Goal: Information Seeking & Learning: Learn about a topic

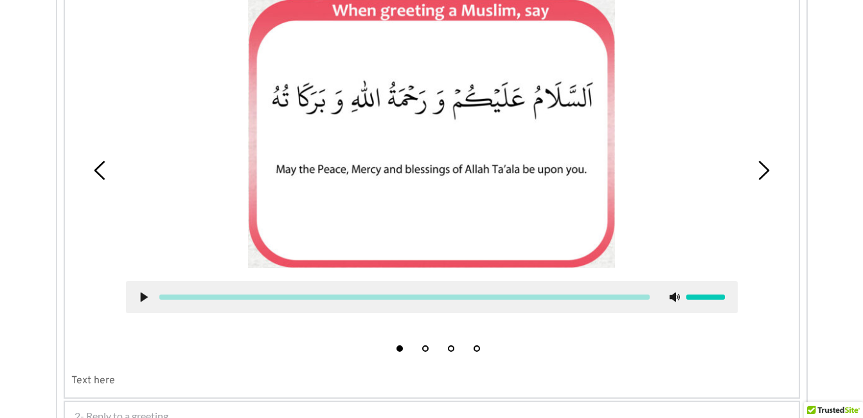
click at [656, 240] on div at bounding box center [432, 133] width 612 height 270
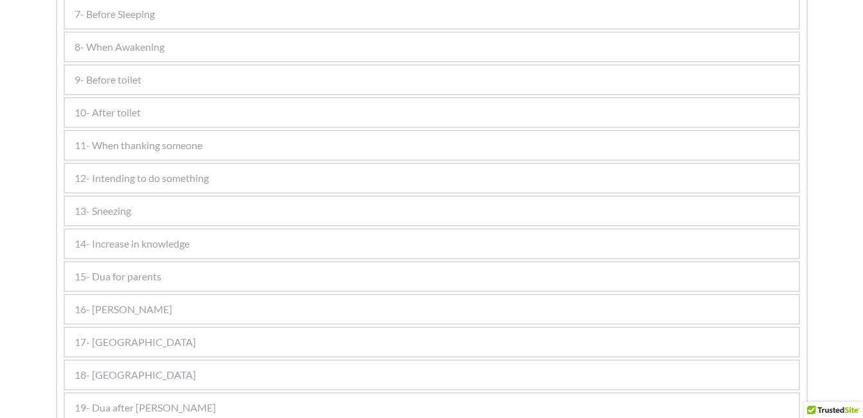
scroll to position [1008, 0]
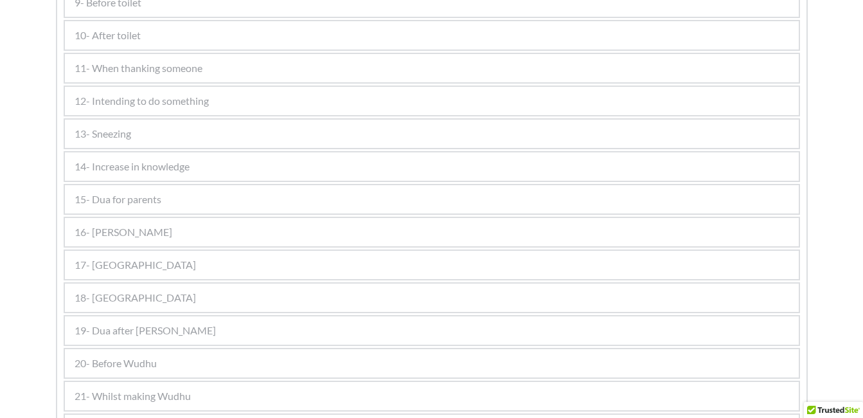
click at [446, 166] on div "14- Increase in knowledge" at bounding box center [432, 166] width 734 height 28
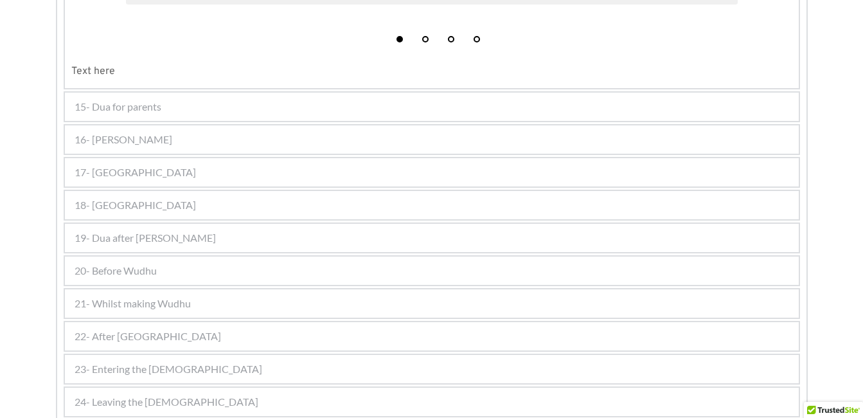
scroll to position [587, 0]
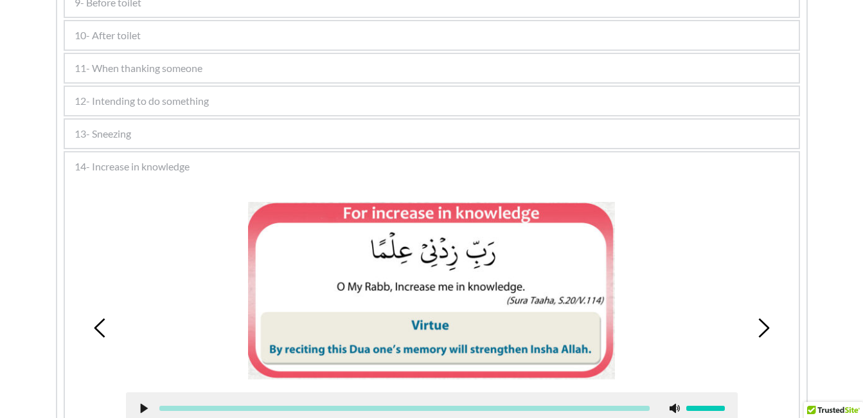
click at [514, 226] on picture at bounding box center [431, 291] width 367 height 178
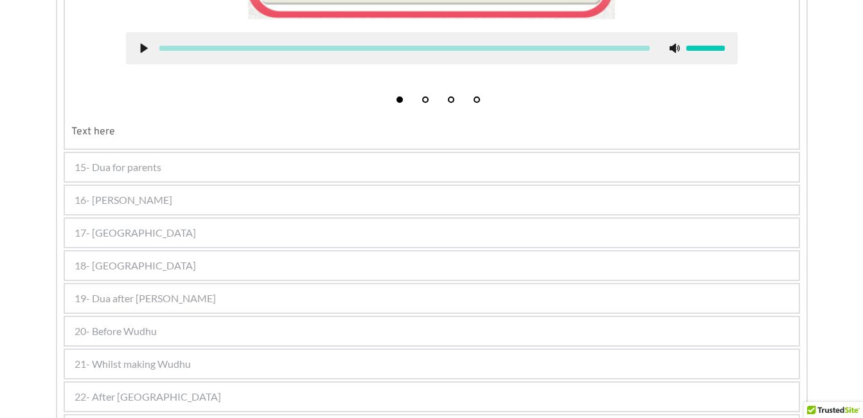
scroll to position [973, 0]
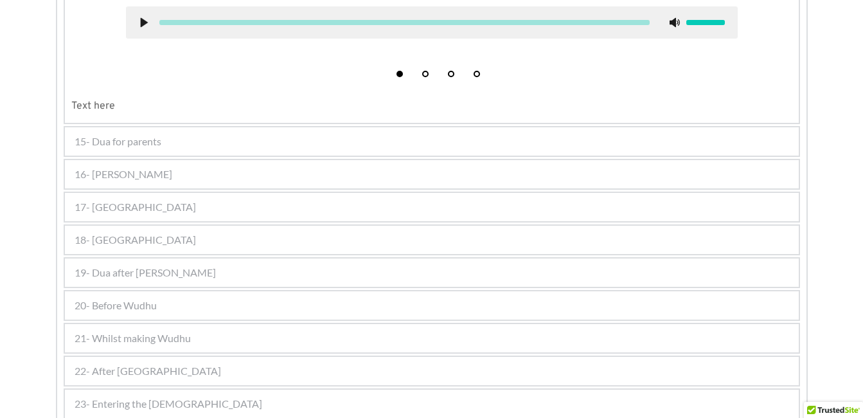
click at [312, 138] on div "15- Dua for parents" at bounding box center [432, 141] width 734 height 28
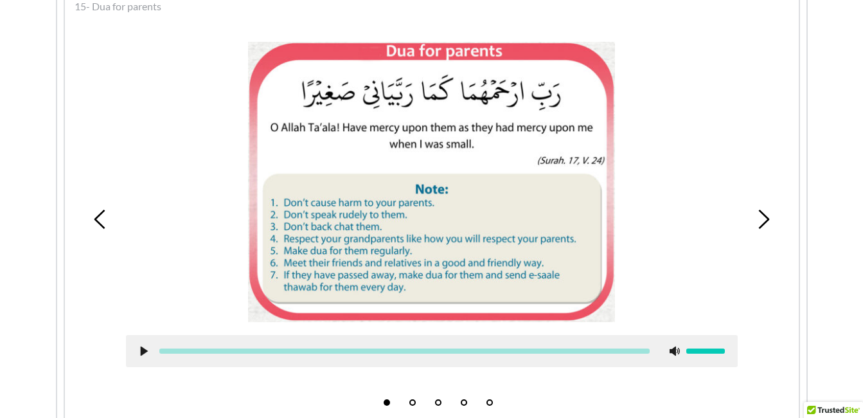
scroll to position [771, 0]
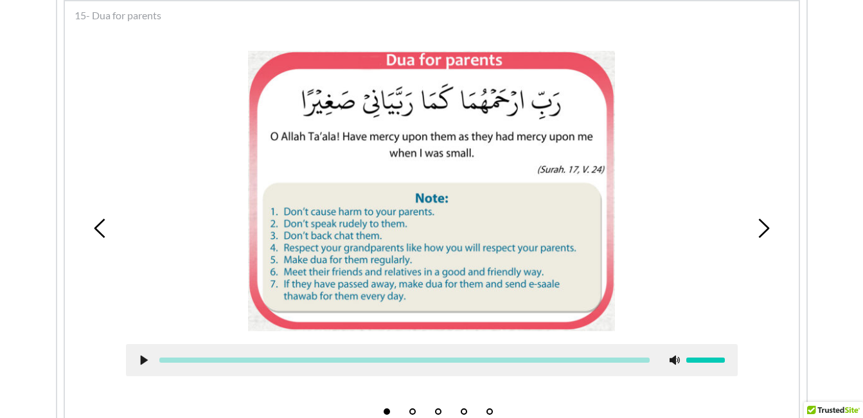
click at [762, 226] on icon at bounding box center [763, 228] width 19 height 19
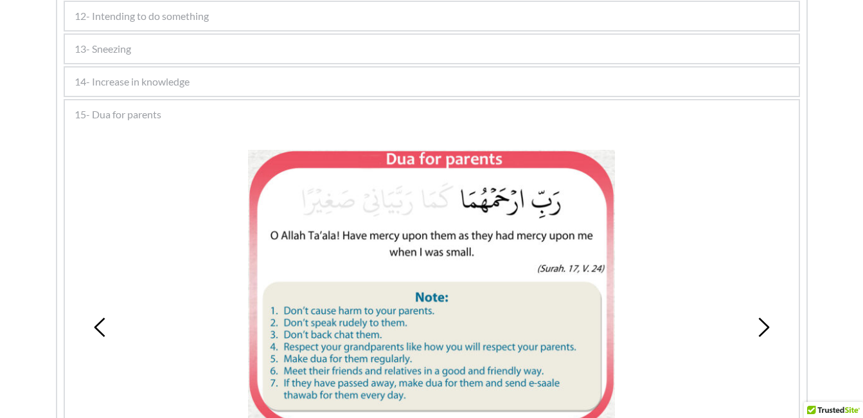
scroll to position [668, 0]
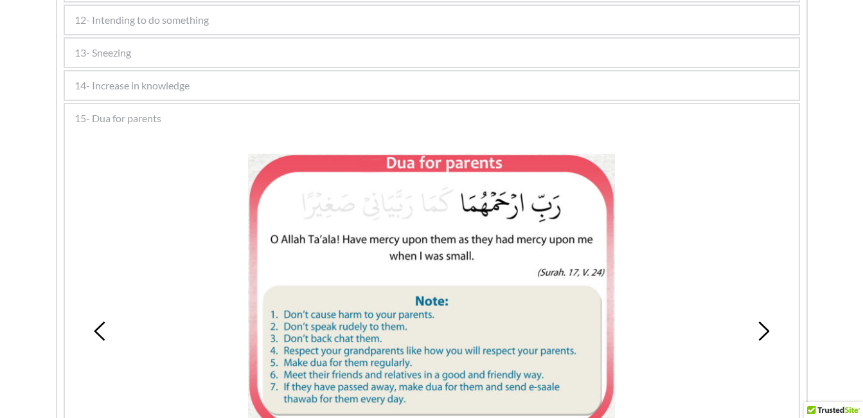
click at [773, 330] on icon at bounding box center [763, 330] width 19 height 19
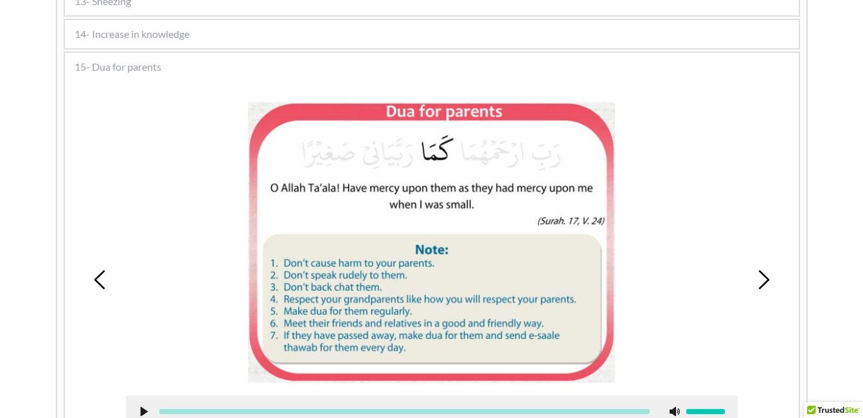
scroll to position [694, 0]
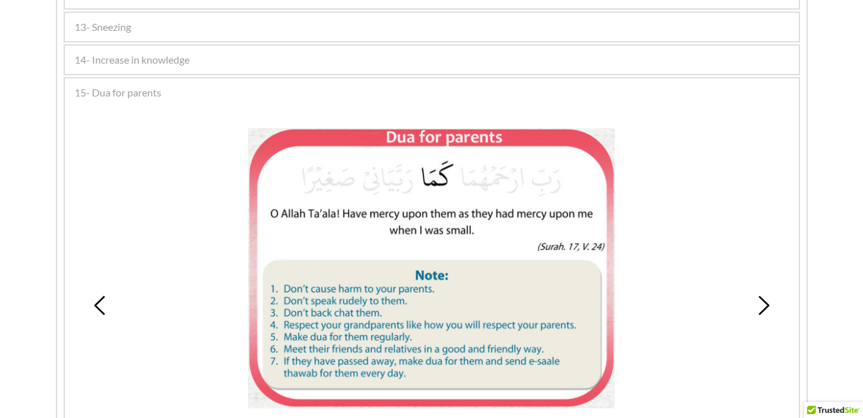
click at [778, 304] on div "1 2 3 4 5" at bounding box center [431, 305] width 721 height 387
click at [767, 304] on use at bounding box center [763, 305] width 11 height 19
click at [366, 187] on picture at bounding box center [431, 268] width 367 height 281
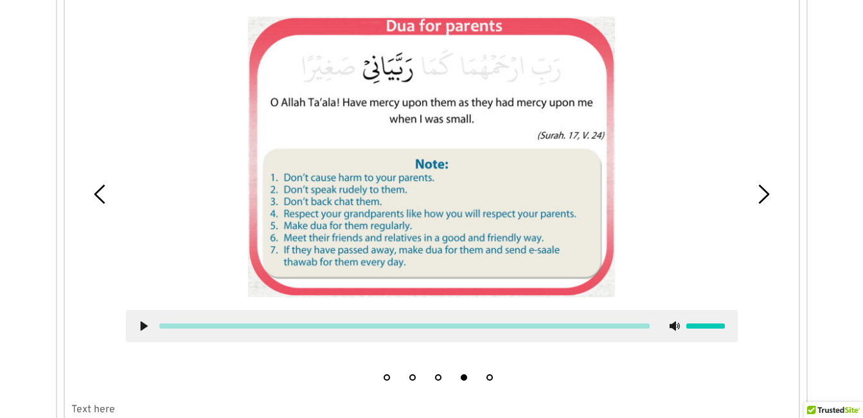
scroll to position [617, 0]
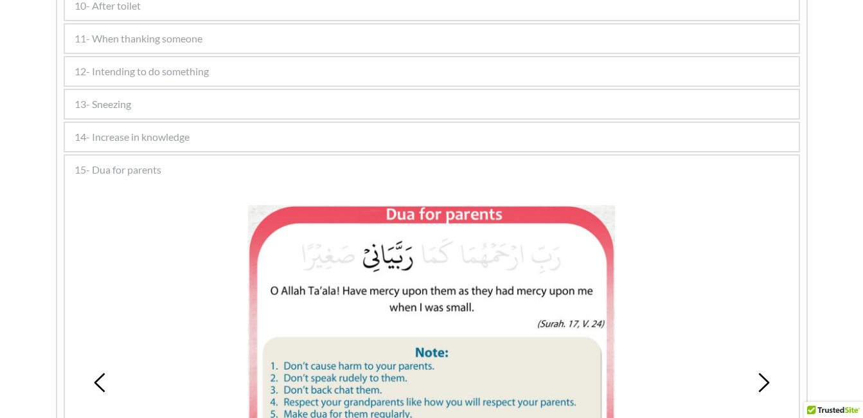
click at [758, 379] on icon at bounding box center [763, 382] width 19 height 19
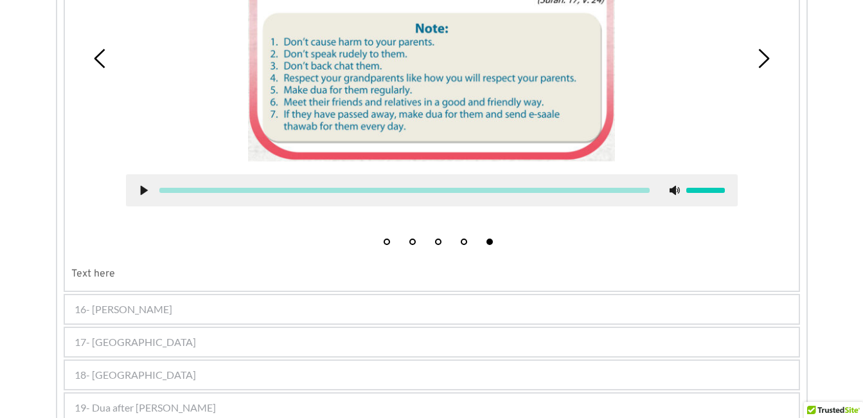
scroll to position [951, 0]
